Goal: Transaction & Acquisition: Purchase product/service

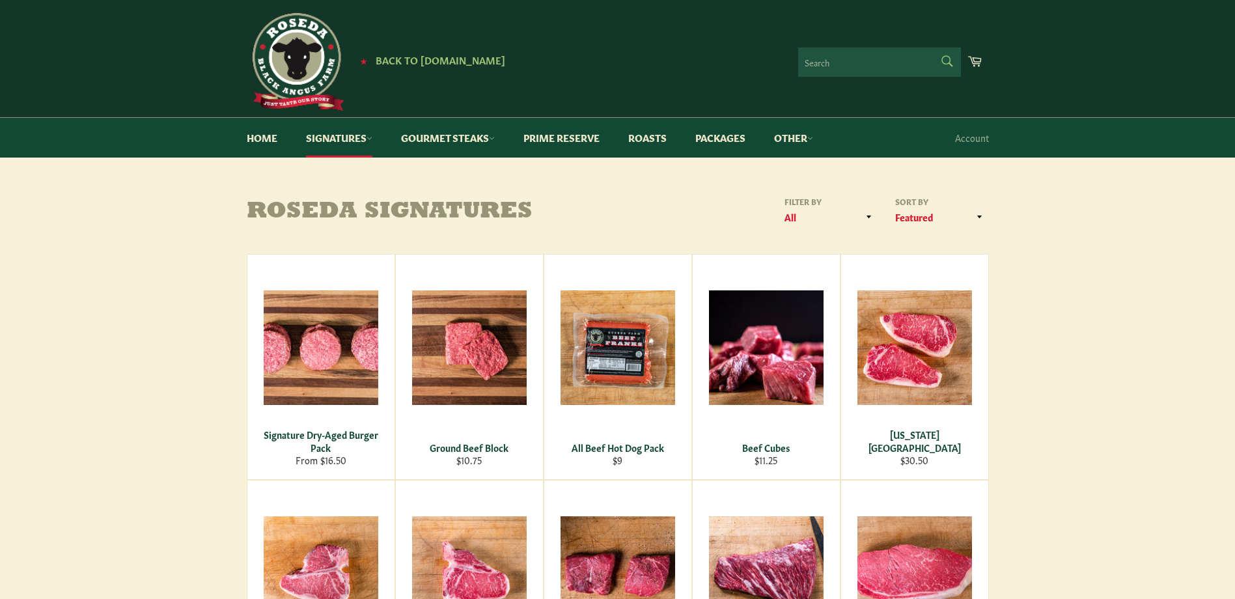
click at [948, 65] on form "Search Search" at bounding box center [879, 62] width 163 height 29
type input "ribs"
click at [931, 48] on button "Search" at bounding box center [945, 61] width 29 height 27
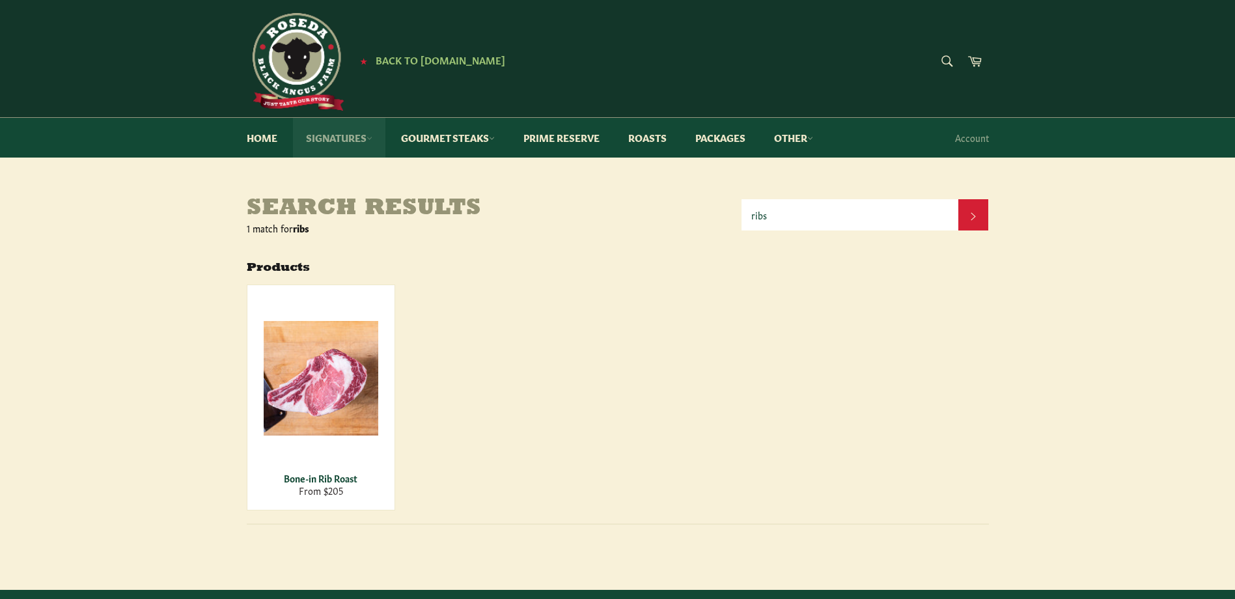
click at [366, 133] on link "Signatures" at bounding box center [339, 138] width 92 height 40
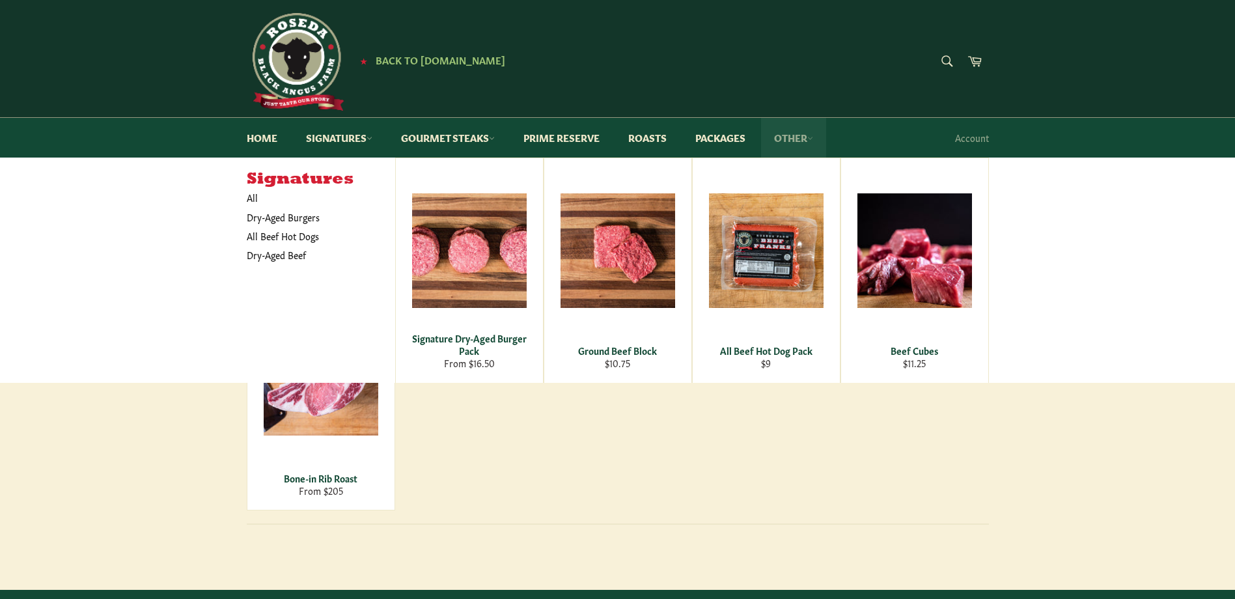
click at [799, 137] on link "Other" at bounding box center [793, 138] width 65 height 40
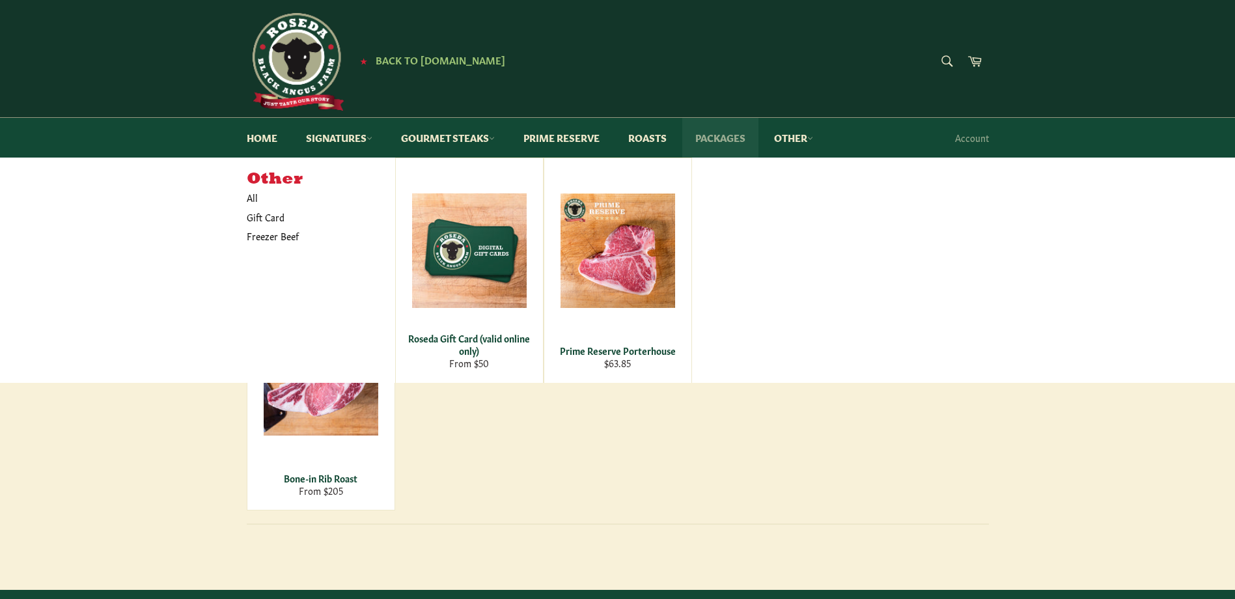
click at [728, 145] on link "Packages" at bounding box center [720, 138] width 76 height 40
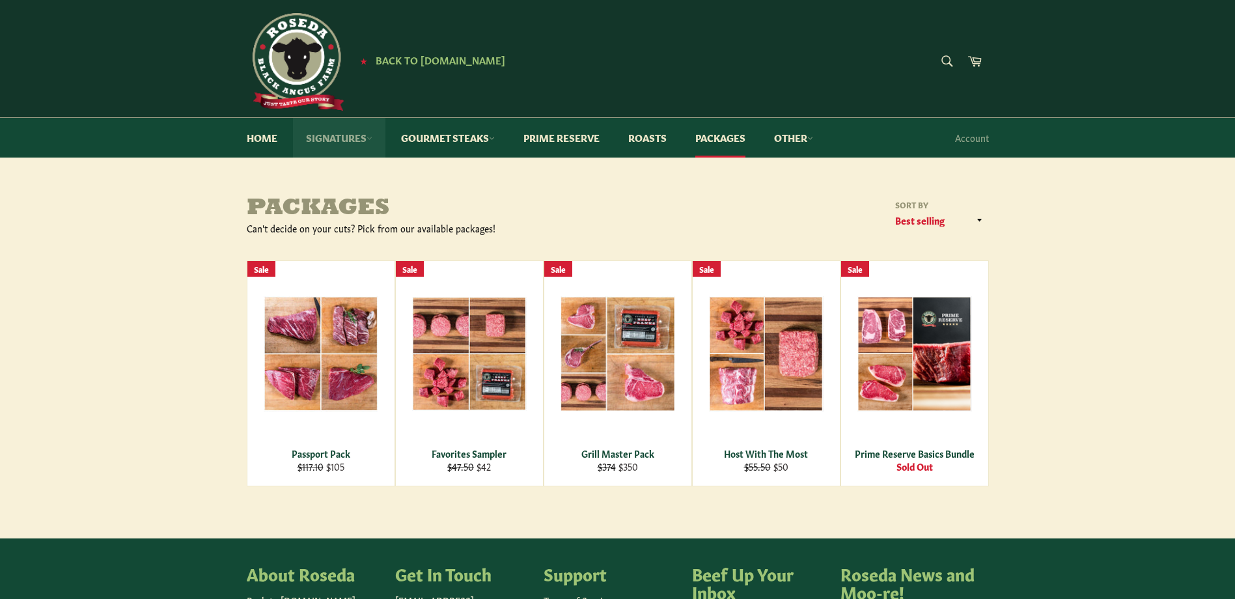
click at [368, 140] on icon at bounding box center [369, 138] width 6 height 6
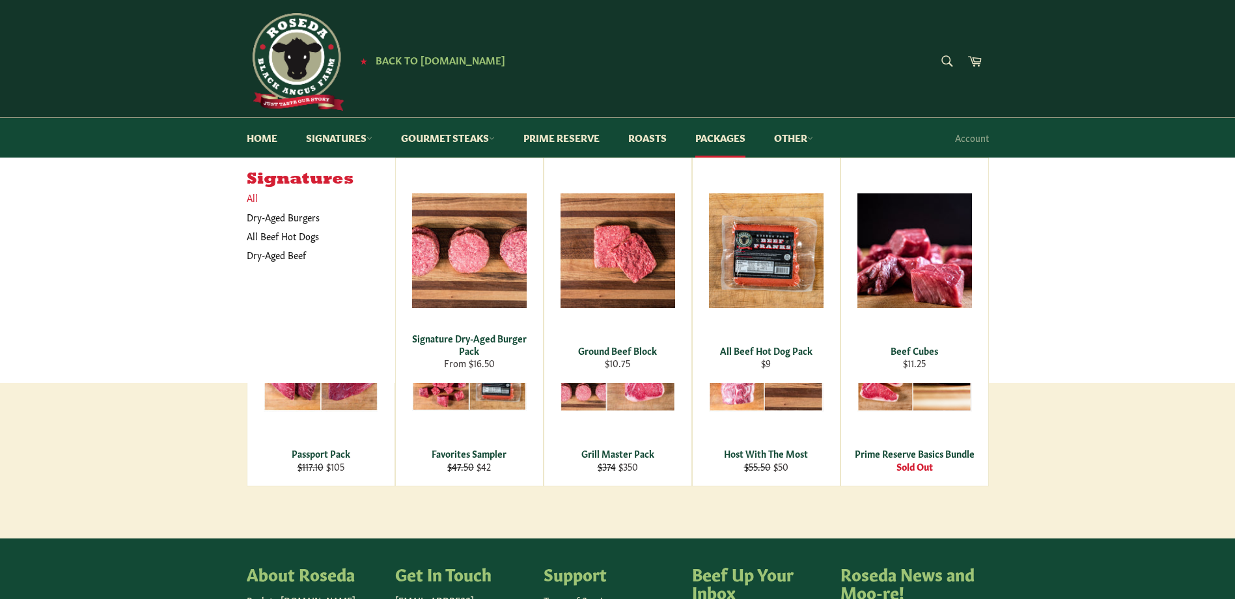
click at [257, 199] on link "All" at bounding box center [317, 197] width 155 height 19
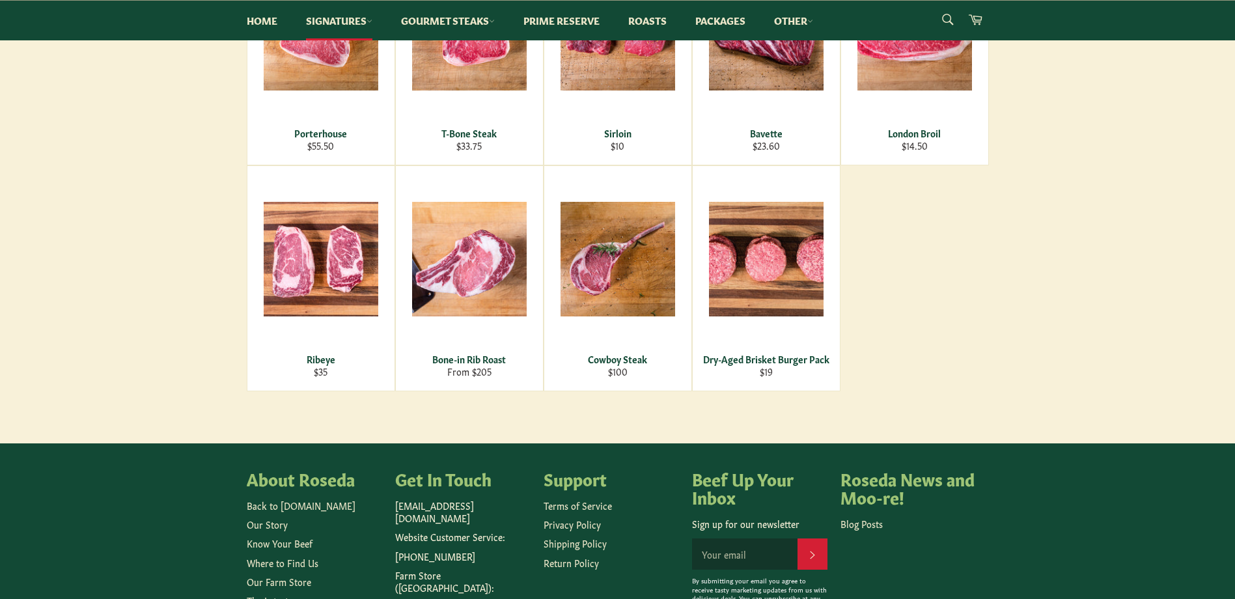
scroll to position [586, 0]
